Goal: Entertainment & Leisure: Consume media (video, audio)

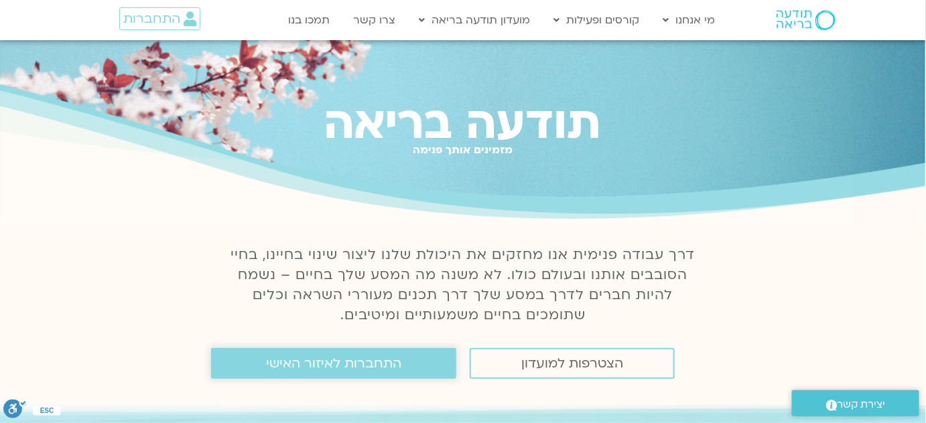
click at [314, 371] on span "התחברות לאיזור האישי" at bounding box center [333, 363] width 135 height 15
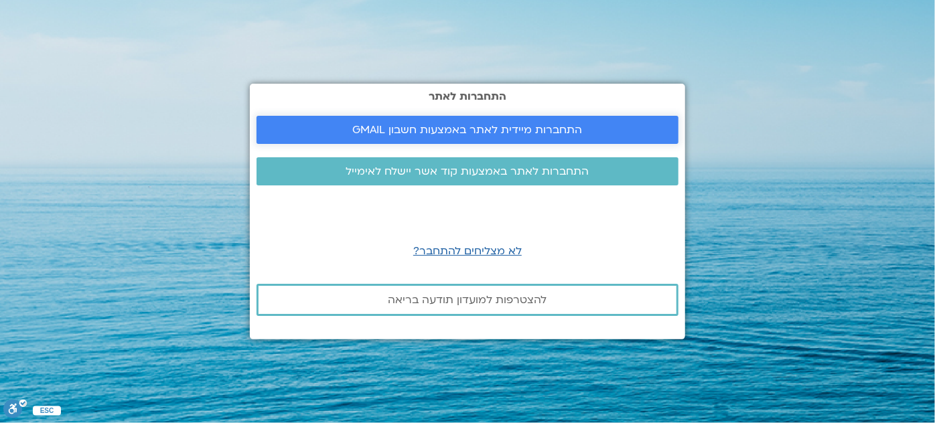
click at [507, 133] on span "התחברות מיידית לאתר באמצעות חשבון GMAIL" at bounding box center [468, 130] width 230 height 12
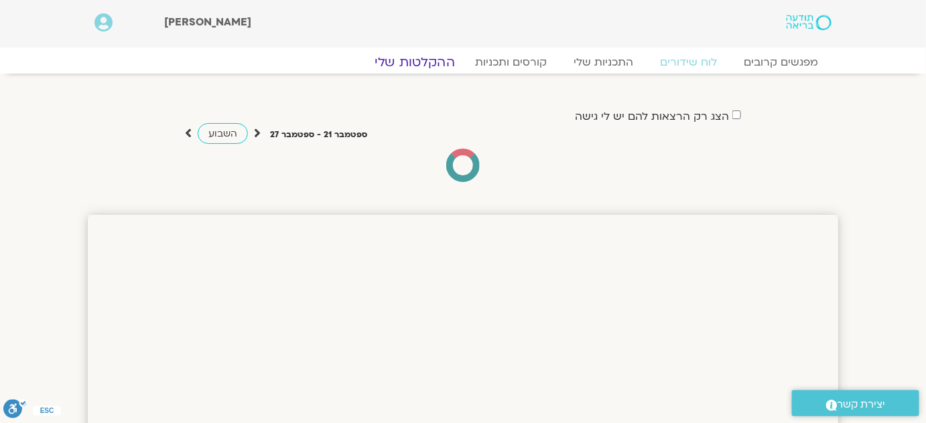
click at [434, 64] on link "ההקלטות שלי" at bounding box center [414, 62] width 113 height 16
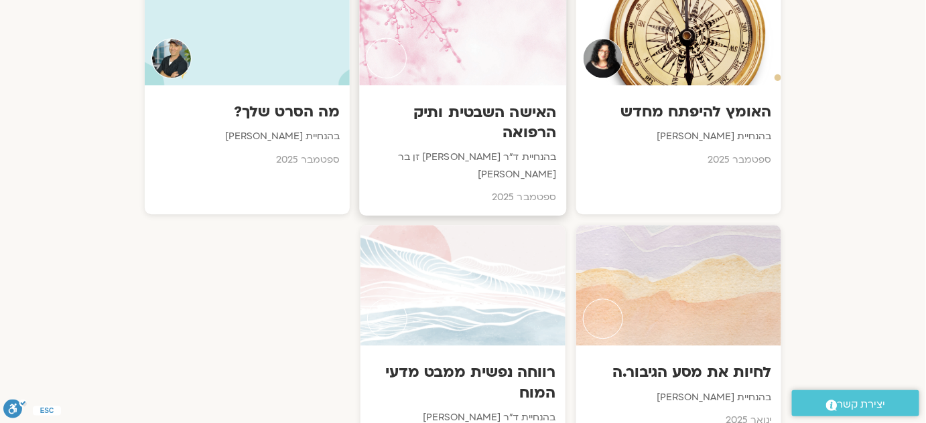
scroll to position [1035, 0]
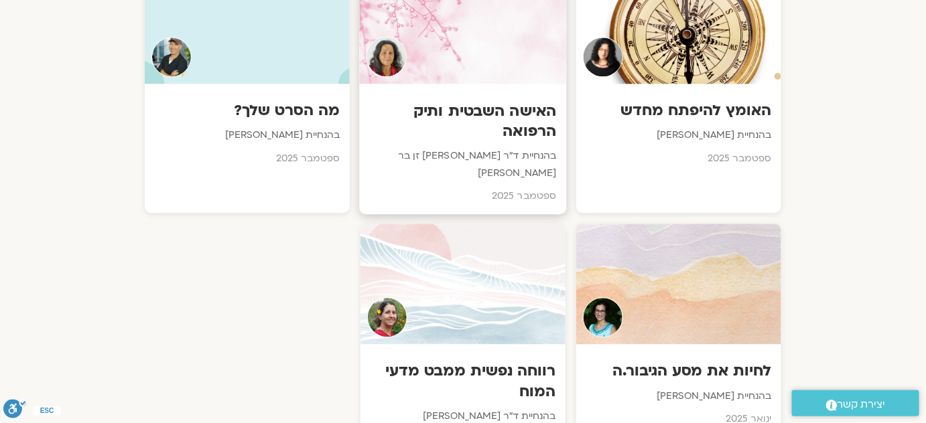
click at [466, 137] on h3 "האישה השבטית ותיק הרפואה" at bounding box center [463, 121] width 187 height 41
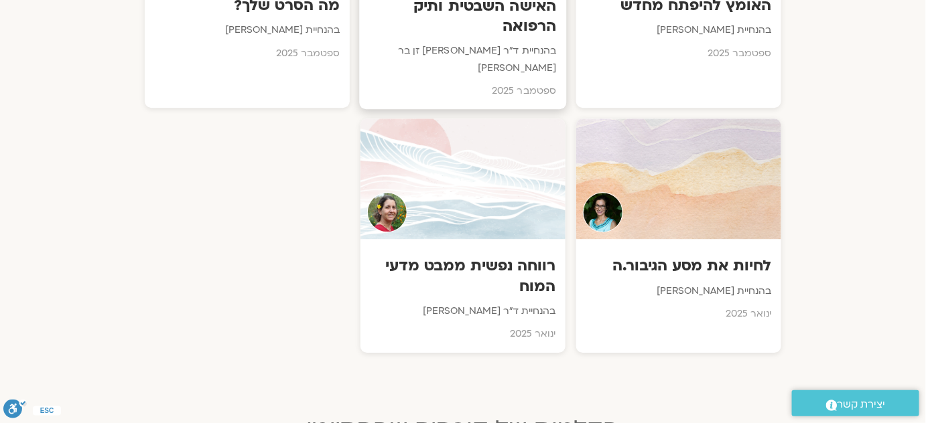
scroll to position [1157, 0]
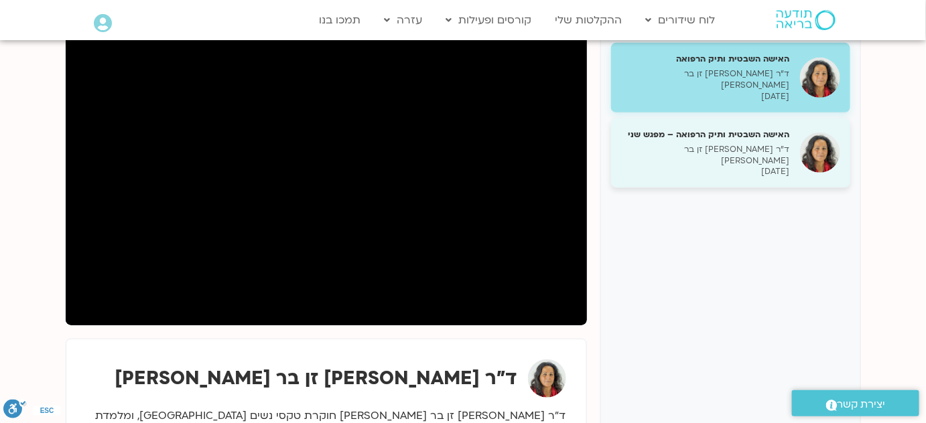
click at [740, 133] on div "האישה השבטית ותיק הרפואה – מפגש שני ד״ר צילה זן בר צור 14/09/2025" at bounding box center [705, 154] width 169 height 50
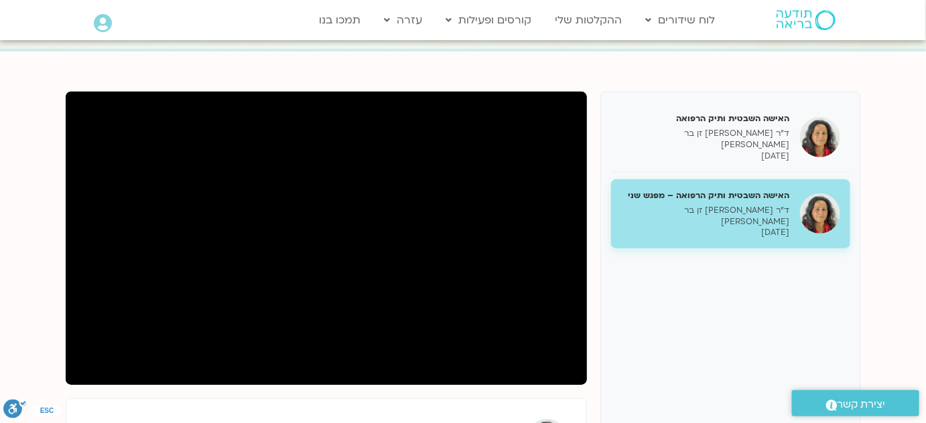
scroll to position [121, 0]
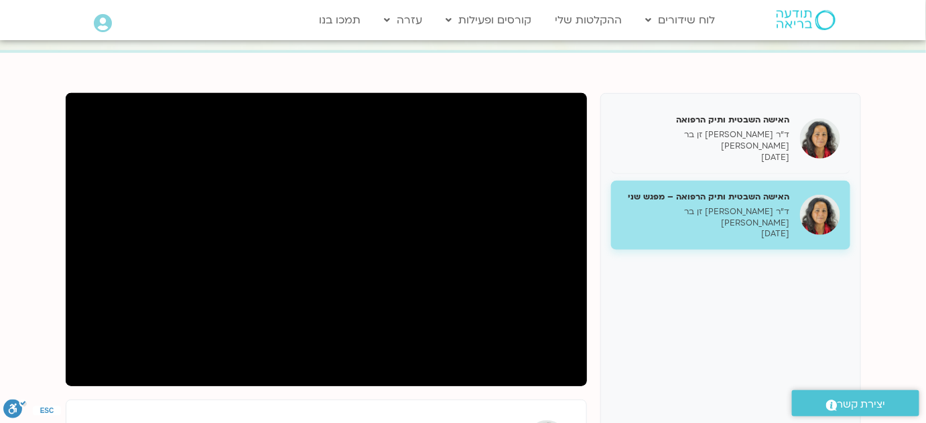
click at [751, 335] on div "האישה השבטית ותיק הרפואה ד״ר צילה זן בר צור 07/09/2025 האישה השבטית ותיק הרפואה…" at bounding box center [730, 327] width 261 height 469
